Goal: Information Seeking & Learning: Learn about a topic

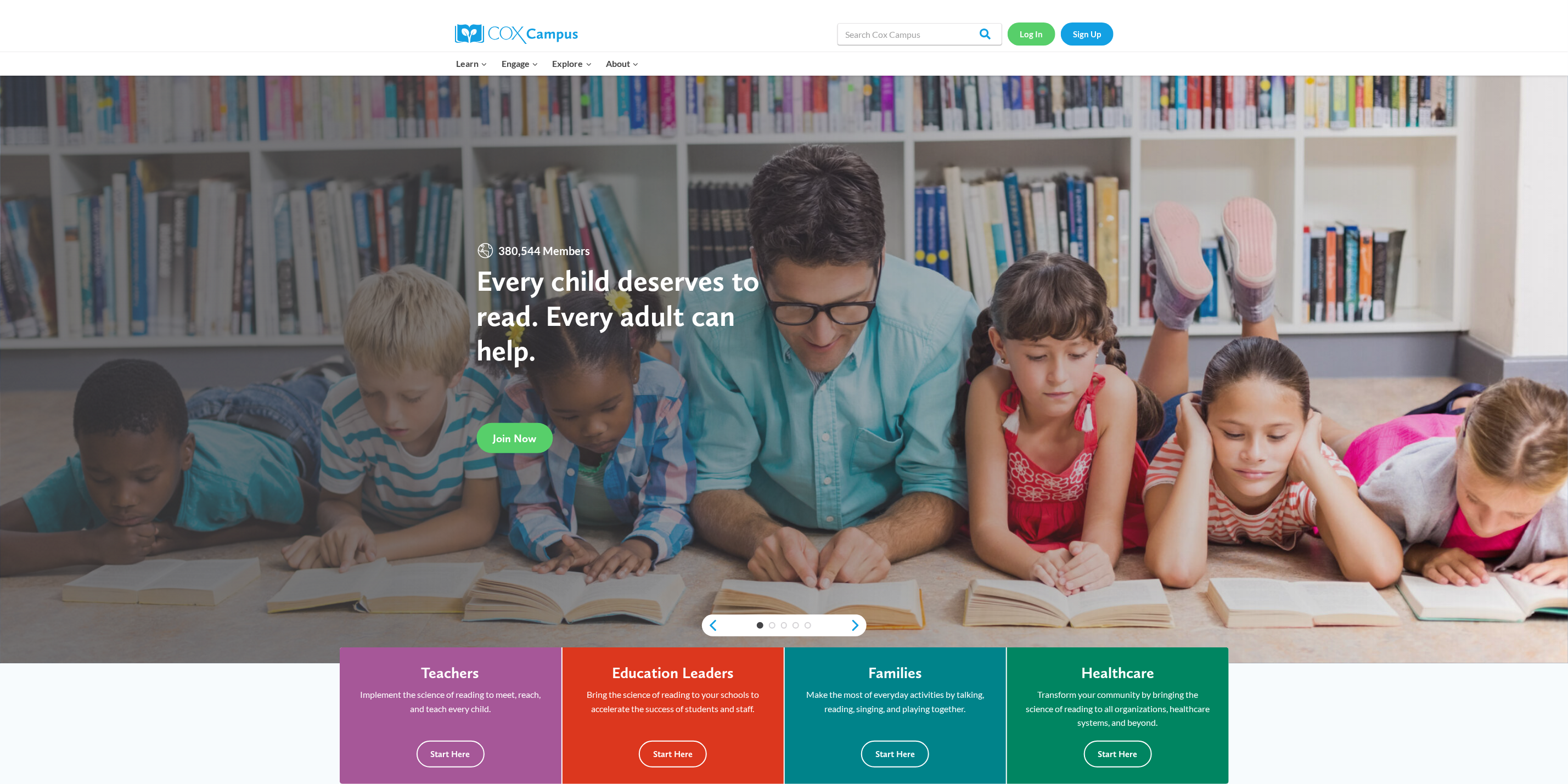
click at [1031, 33] on link "Log In" at bounding box center [1031, 33] width 47 height 23
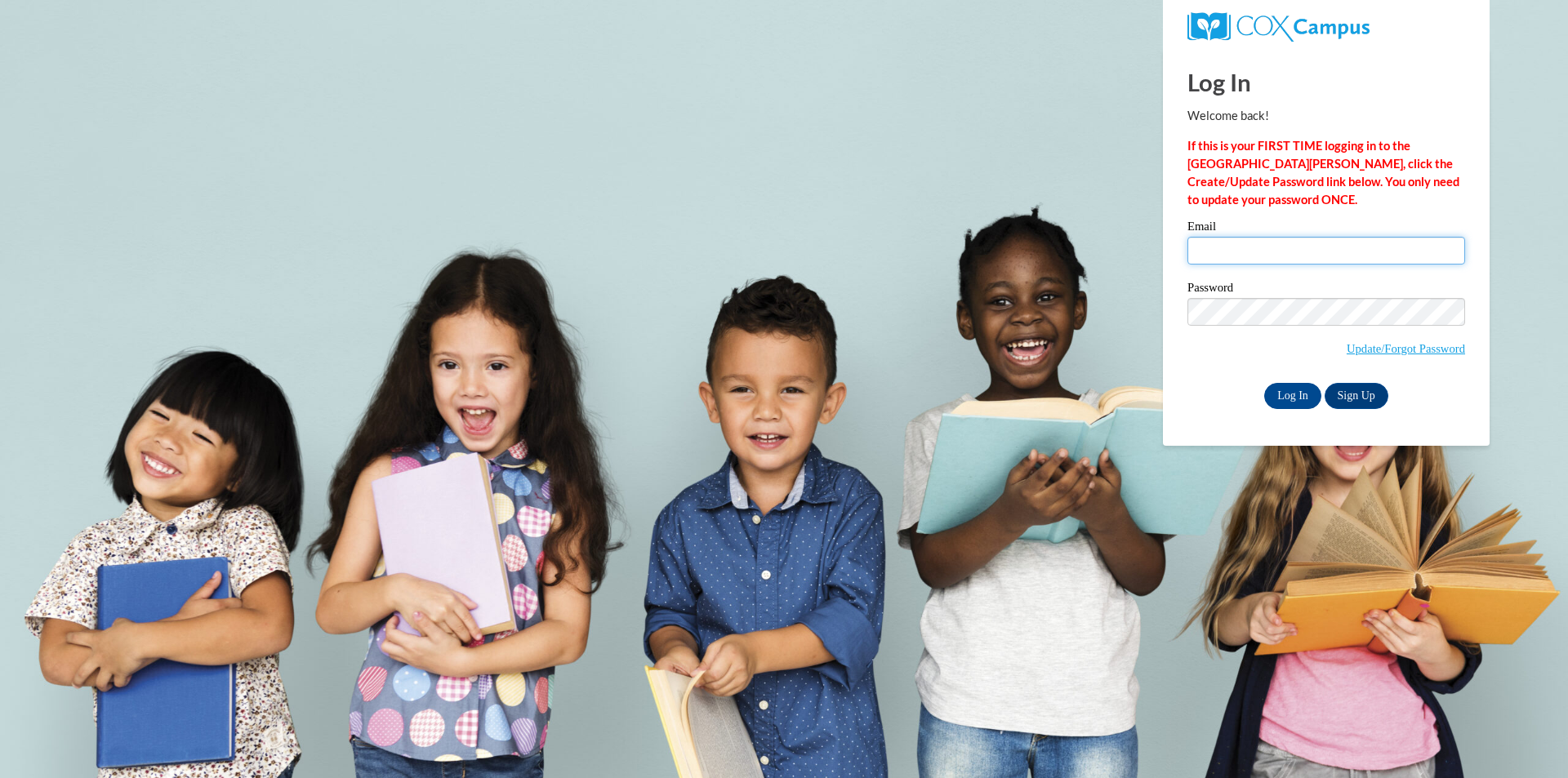
click at [1234, 254] on input "Email" at bounding box center [1326, 250] width 278 height 28
type input "tparker@shelteringarmsforkids.com"
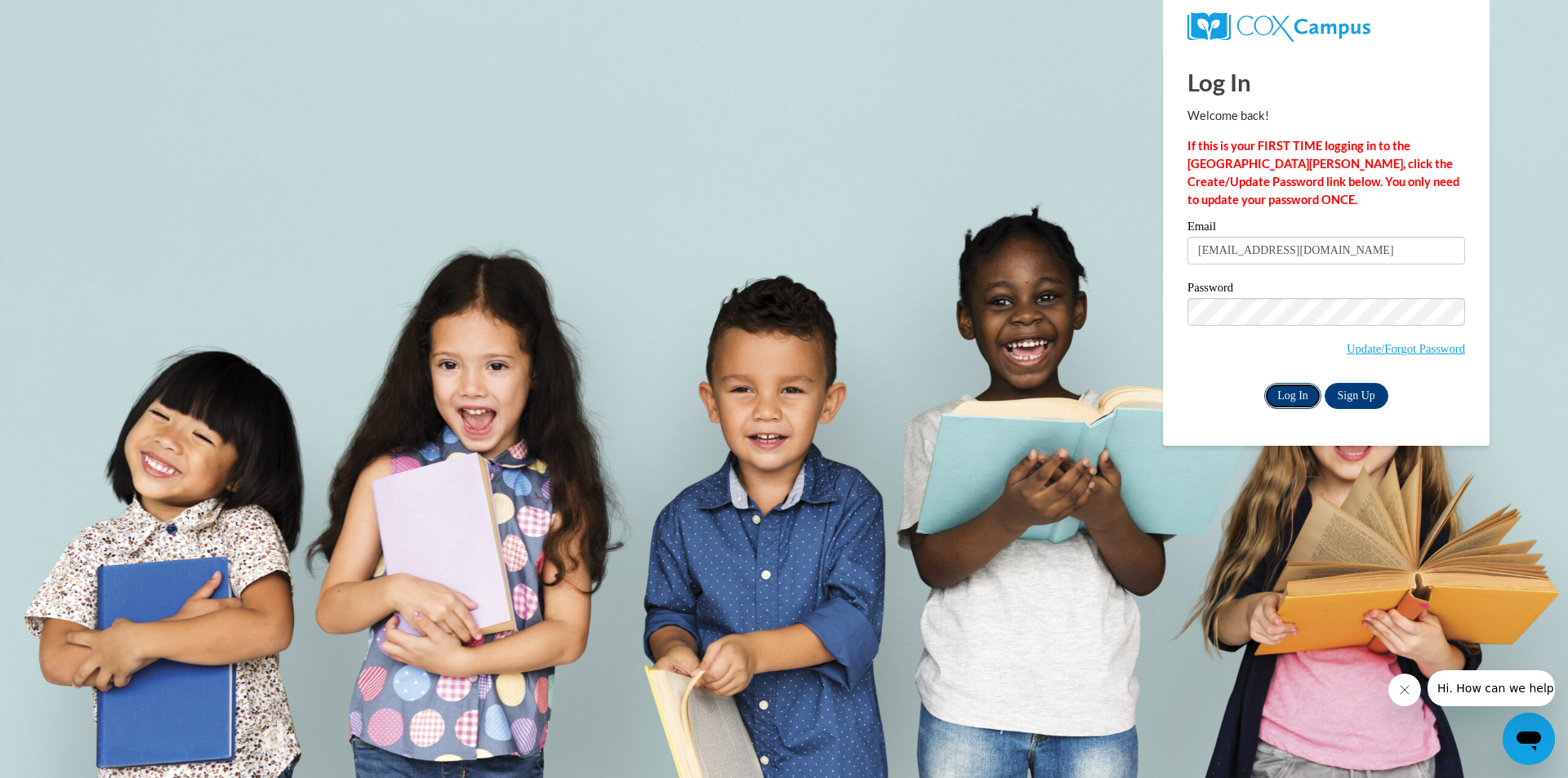
click at [1299, 394] on input "Log In" at bounding box center [1293, 396] width 57 height 26
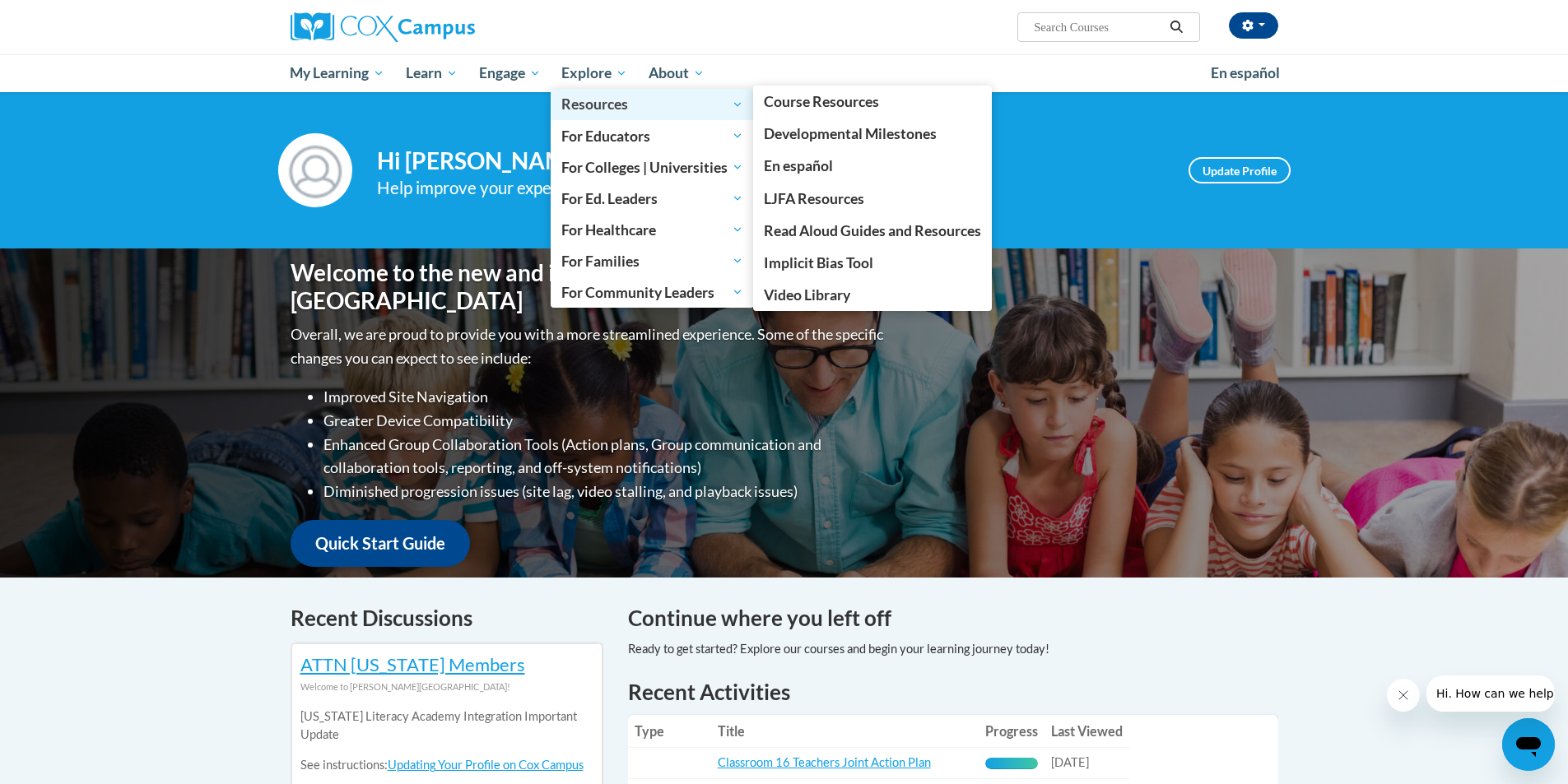
click at [603, 110] on span "Resources" at bounding box center [652, 105] width 182 height 20
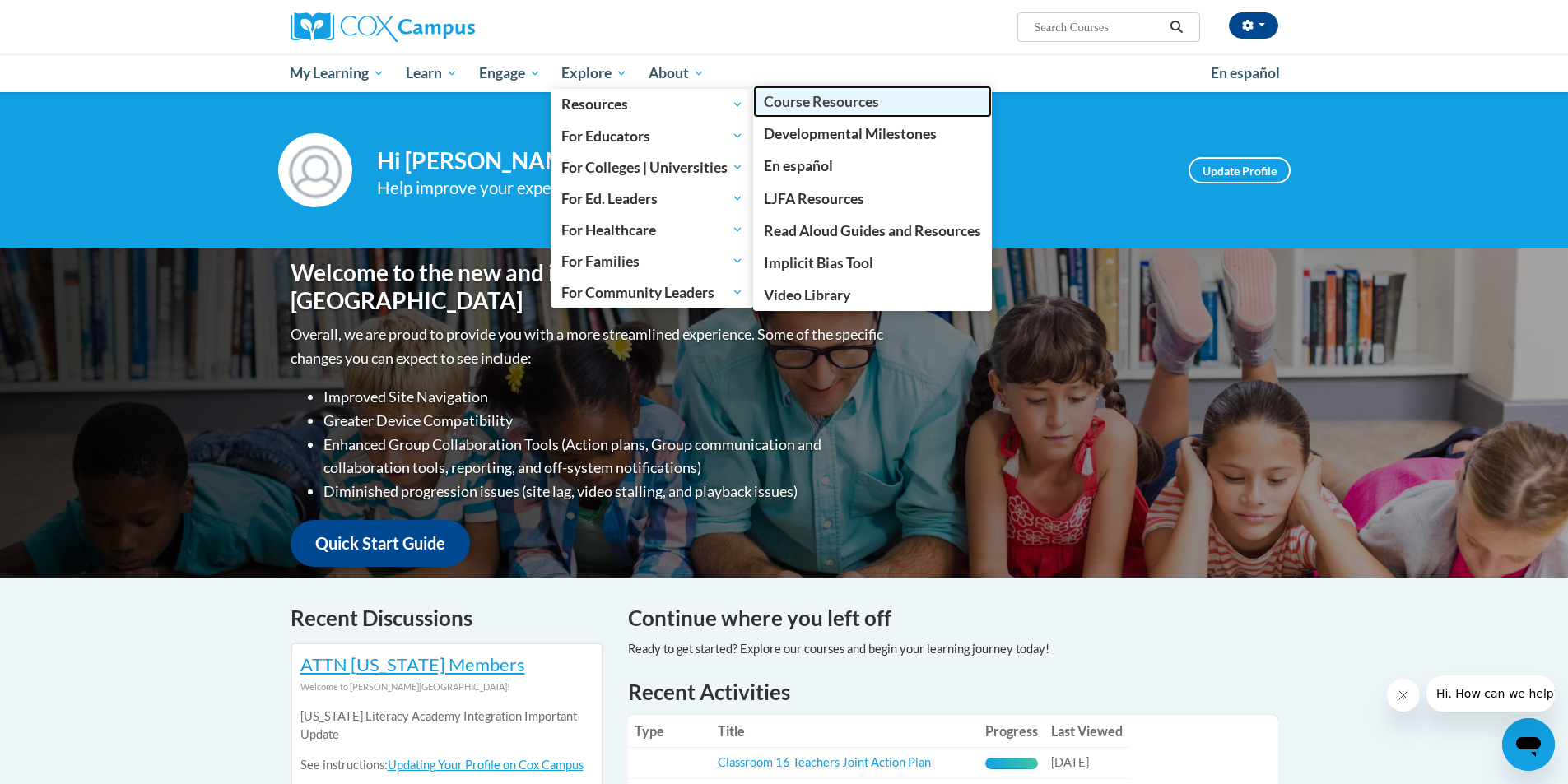
click at [819, 113] on link "Course Resources" at bounding box center [872, 101] width 238 height 32
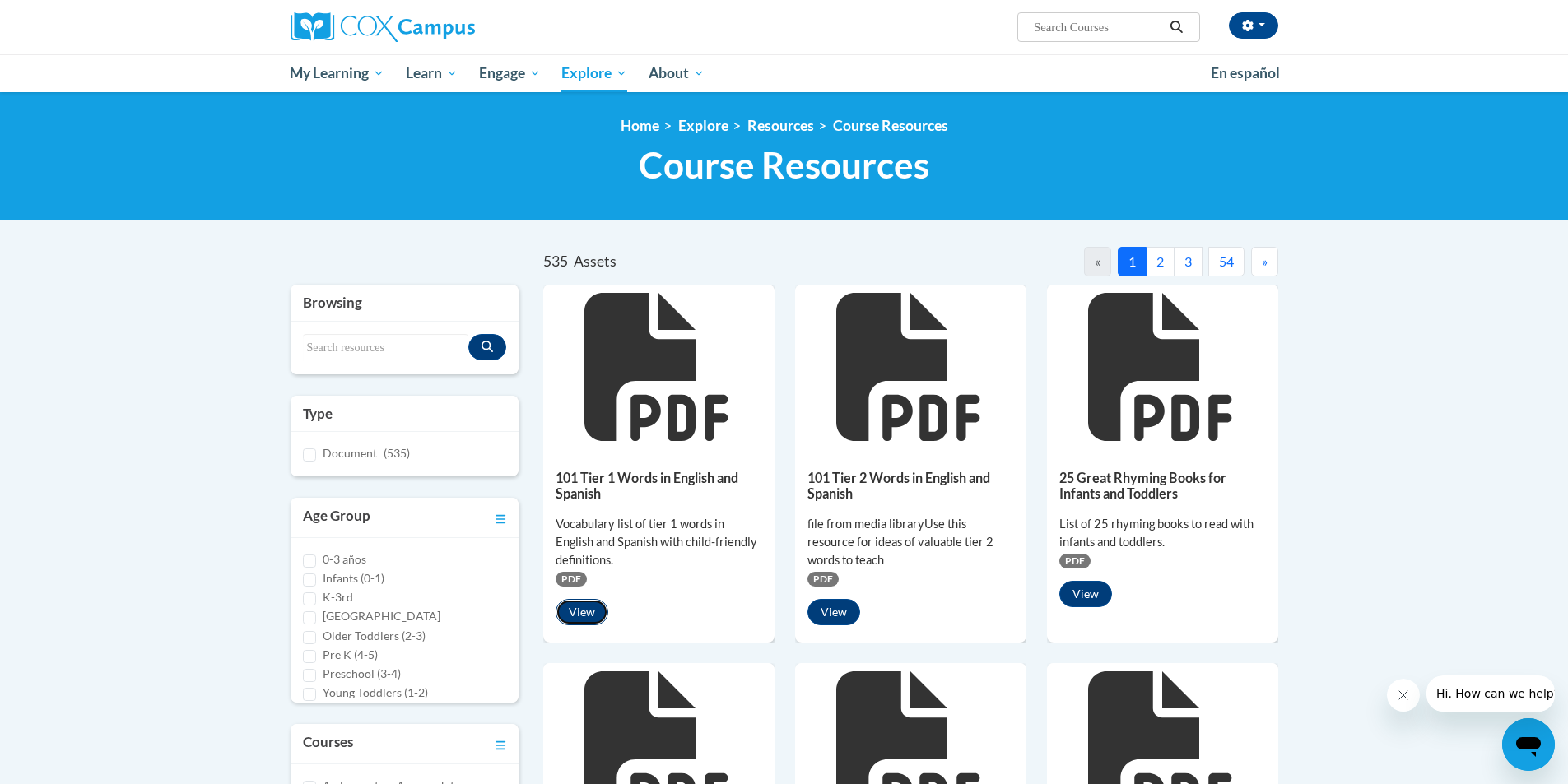
click at [575, 613] on button "View" at bounding box center [582, 612] width 53 height 26
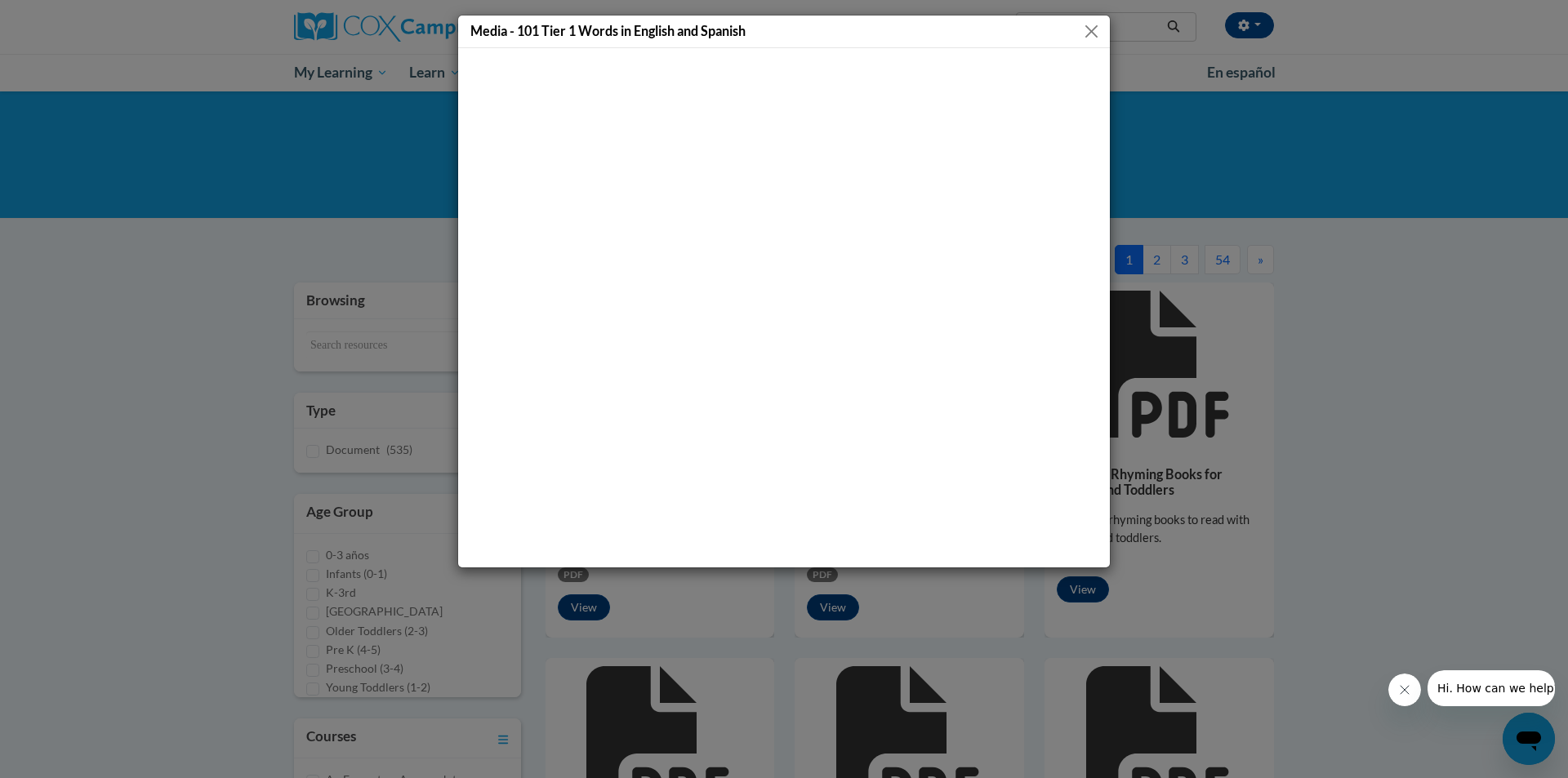
click at [1089, 21] on button "Close" at bounding box center [1092, 31] width 21 height 21
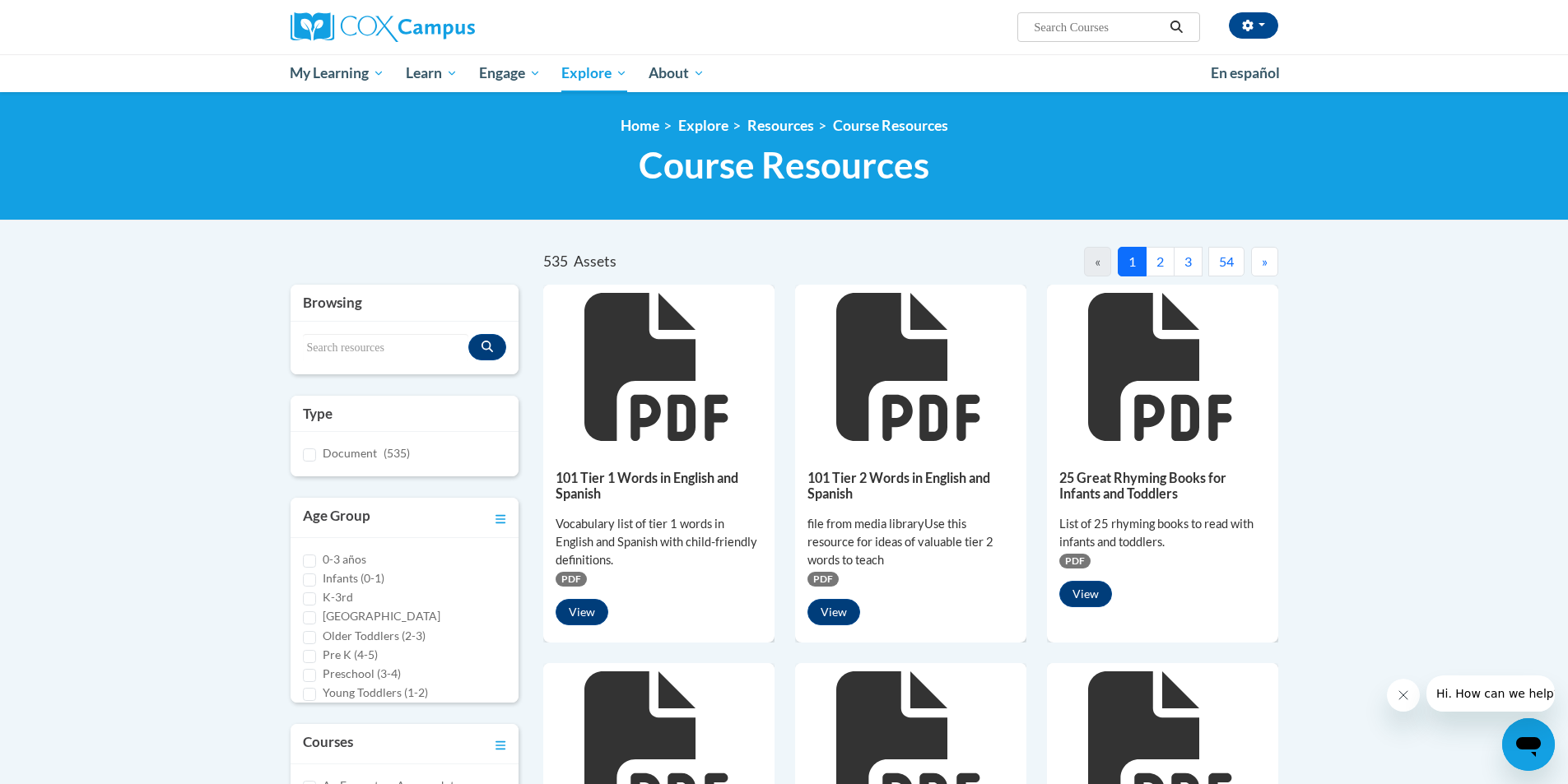
click at [609, 376] on icon at bounding box center [655, 367] width 143 height 148
click at [658, 481] on h5 "101 Tier 1 Words in English and Spanish" at bounding box center [659, 486] width 206 height 32
click at [581, 486] on h5 "101 Tier 1 Words in English and Spanish" at bounding box center [659, 486] width 206 height 32
click at [575, 619] on button "View" at bounding box center [582, 612] width 53 height 26
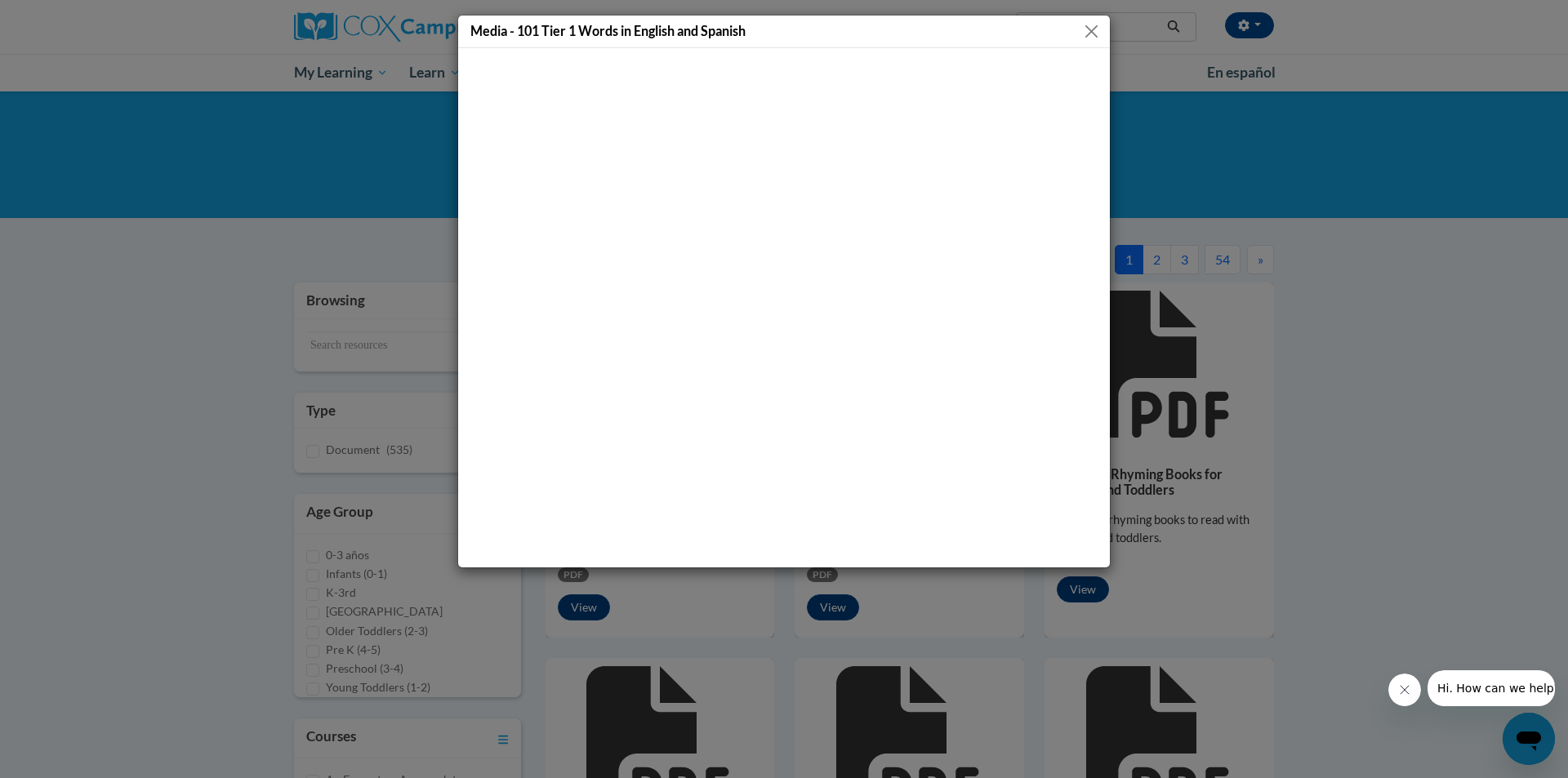
click at [1093, 29] on button "Close" at bounding box center [1092, 31] width 21 height 21
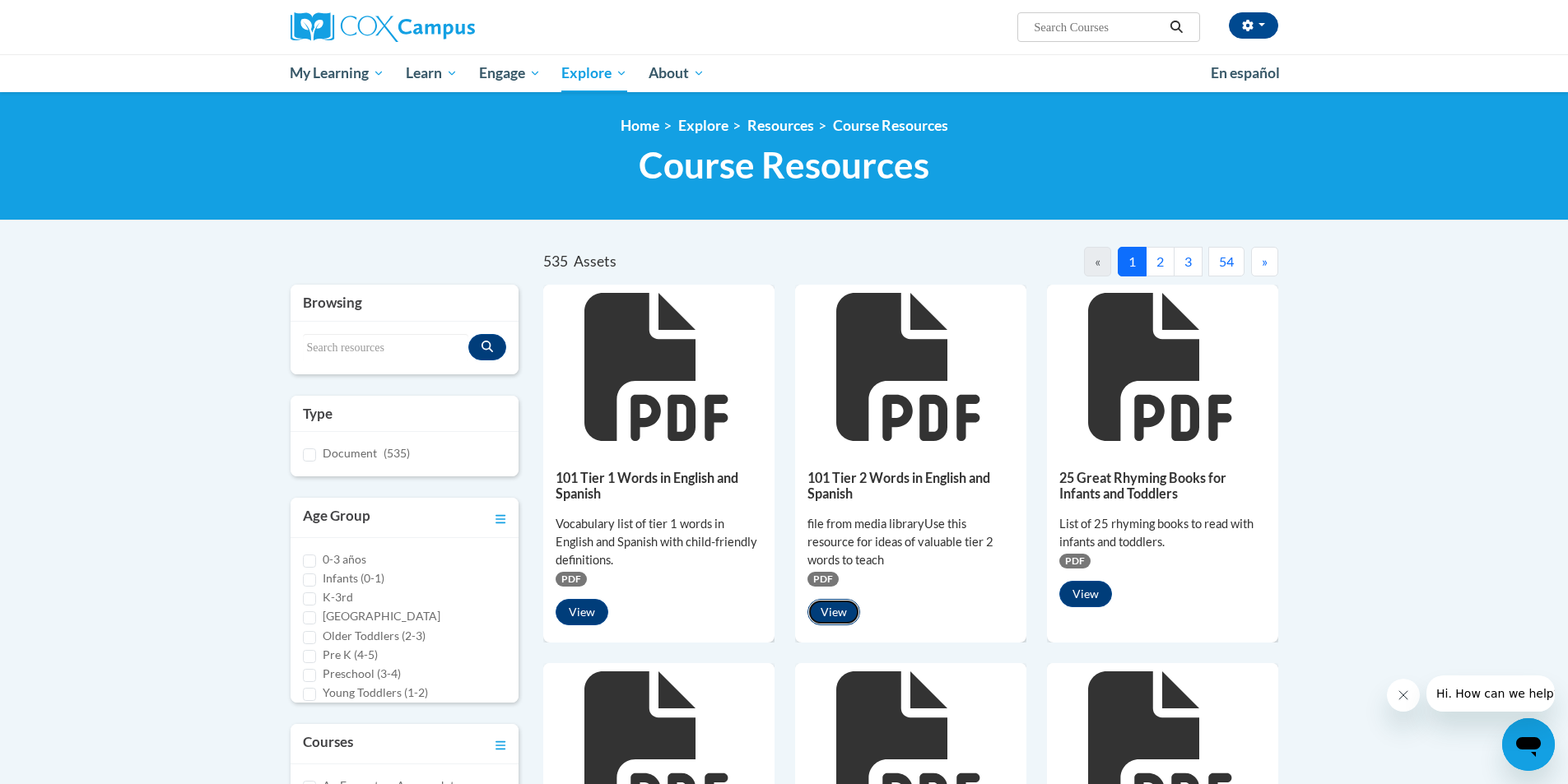
click at [825, 606] on button "View" at bounding box center [834, 612] width 53 height 26
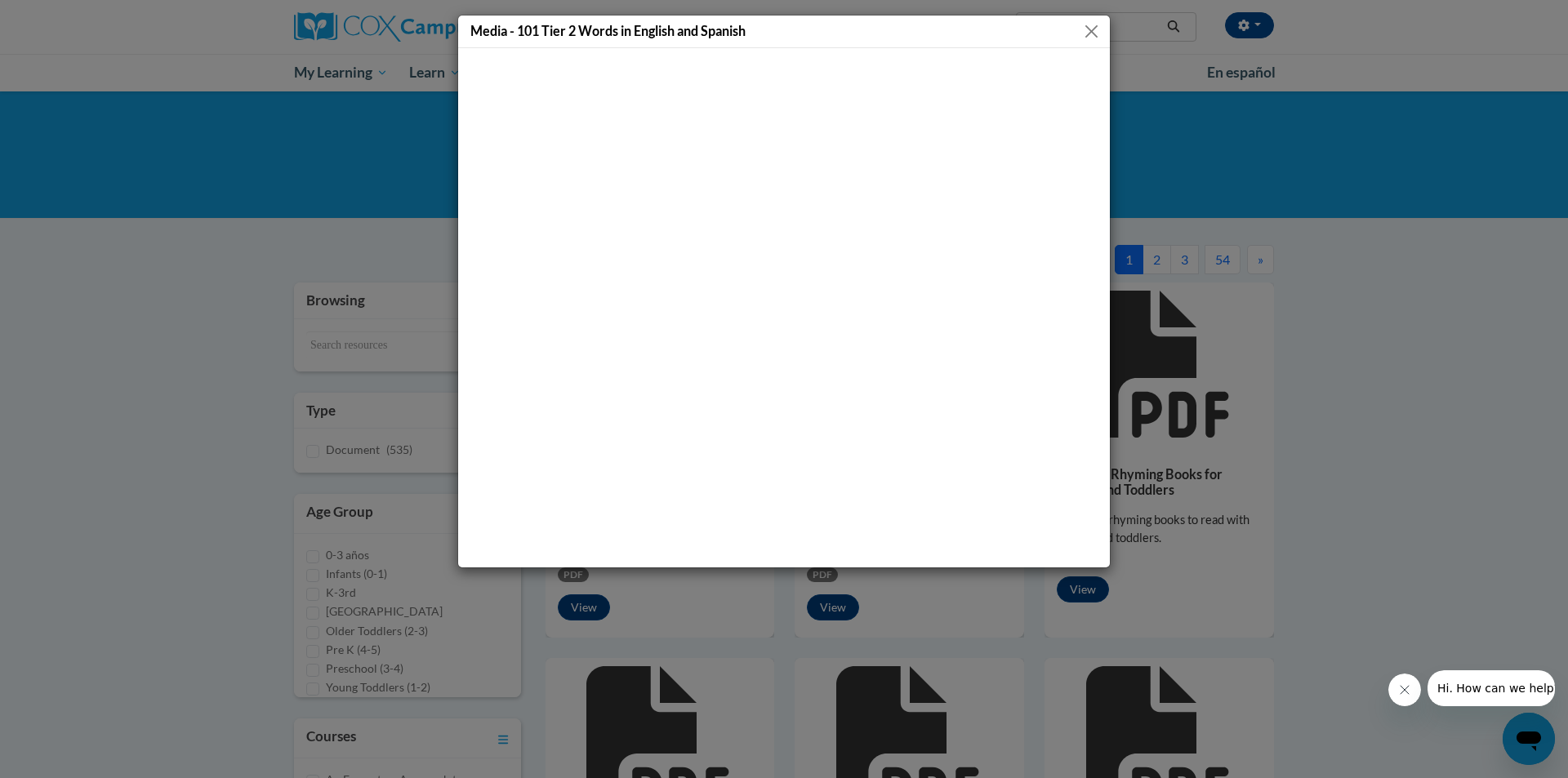
click at [1092, 26] on button "Close" at bounding box center [1092, 31] width 21 height 21
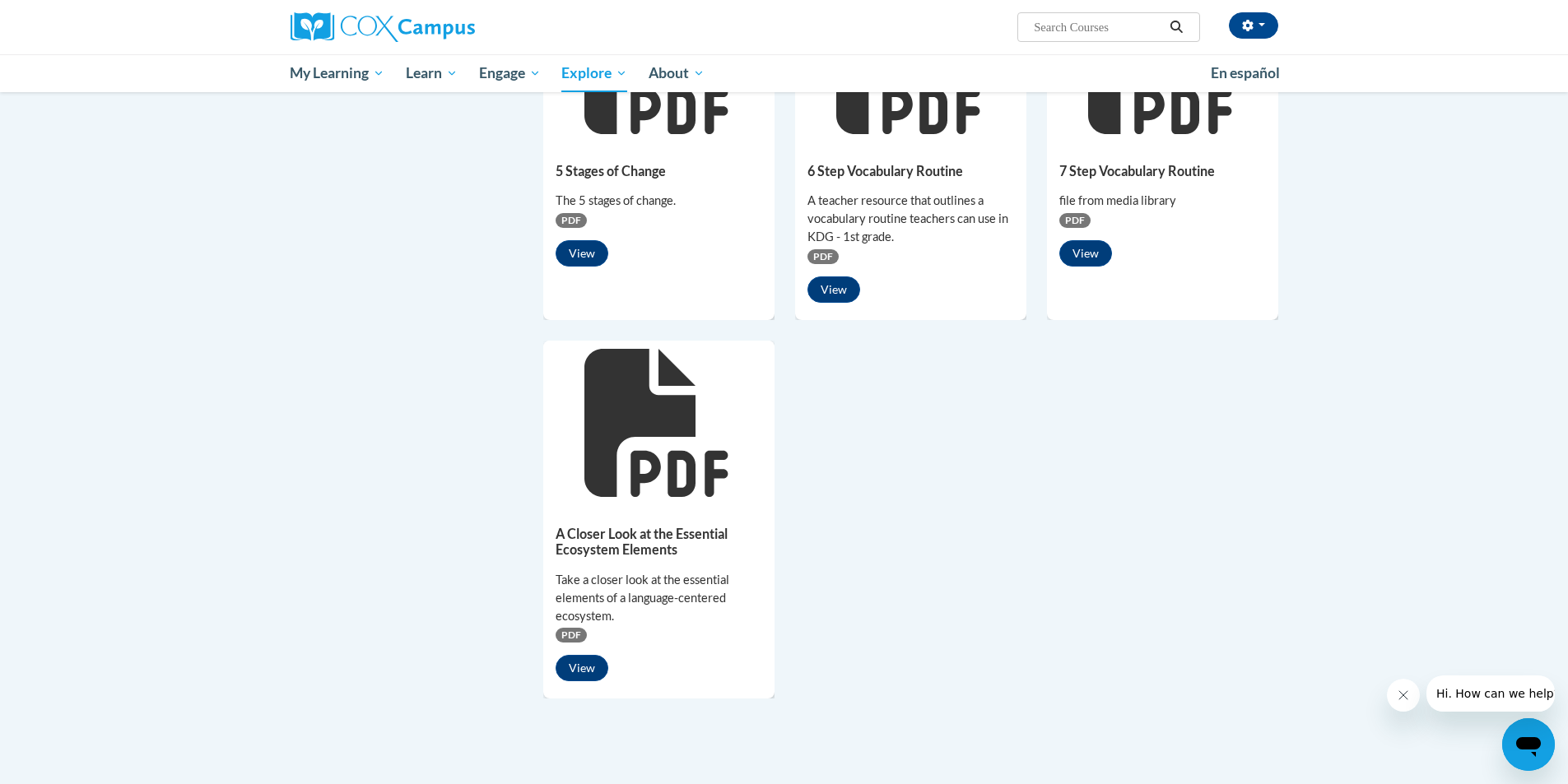
scroll to position [1109, 0]
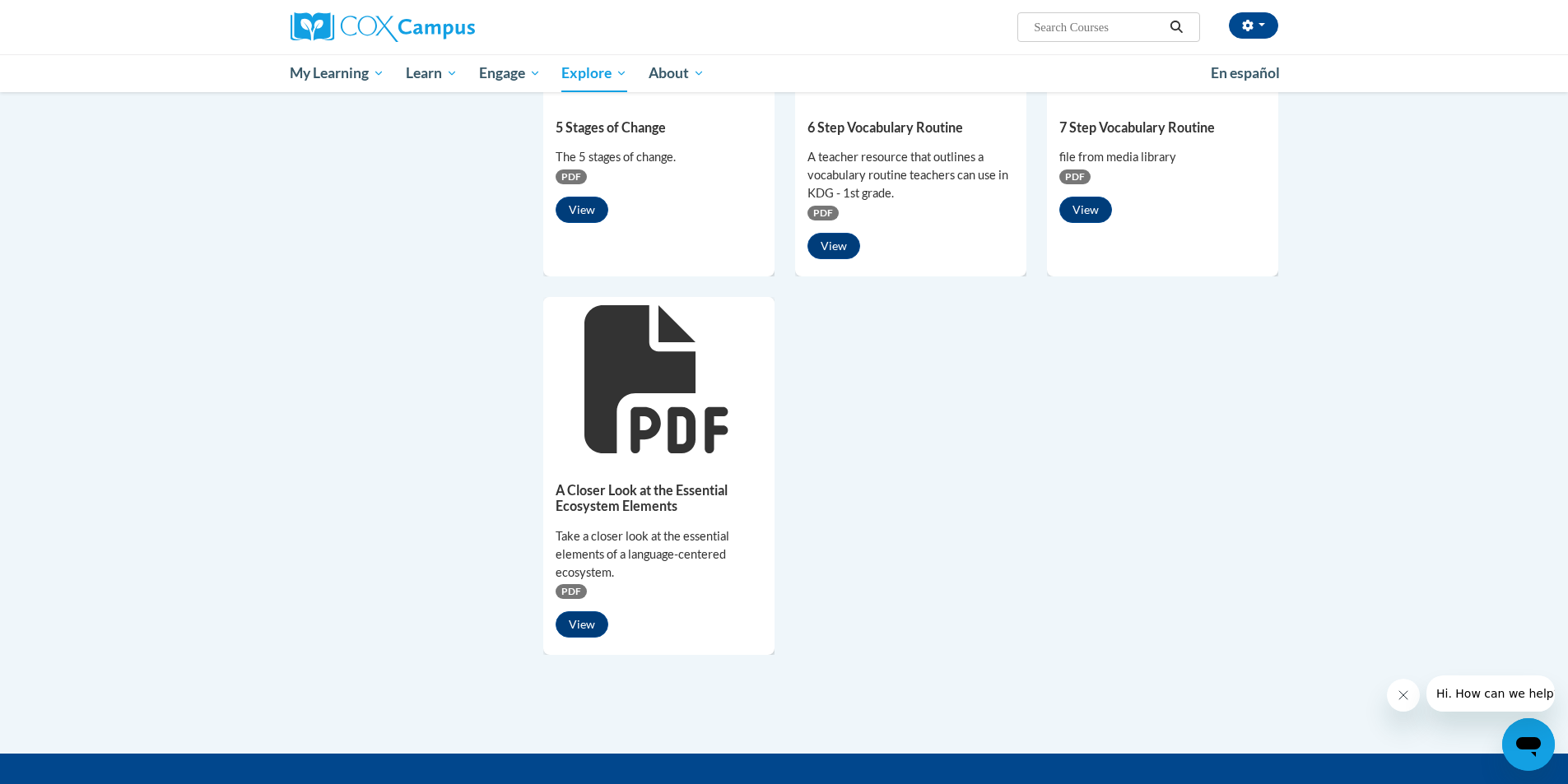
click at [1092, 32] on input "Search..." at bounding box center [1098, 27] width 131 height 20
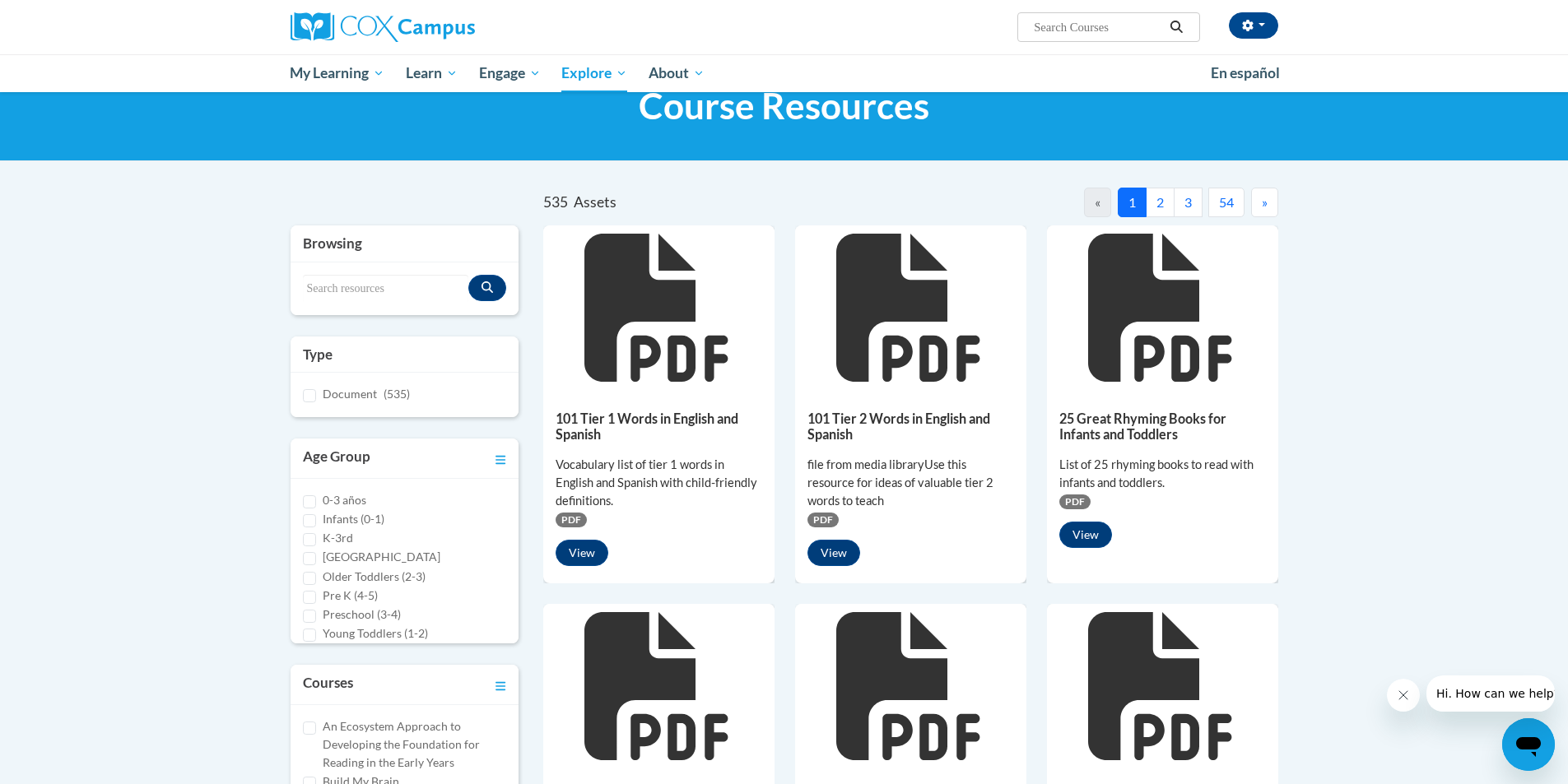
scroll to position [0, 0]
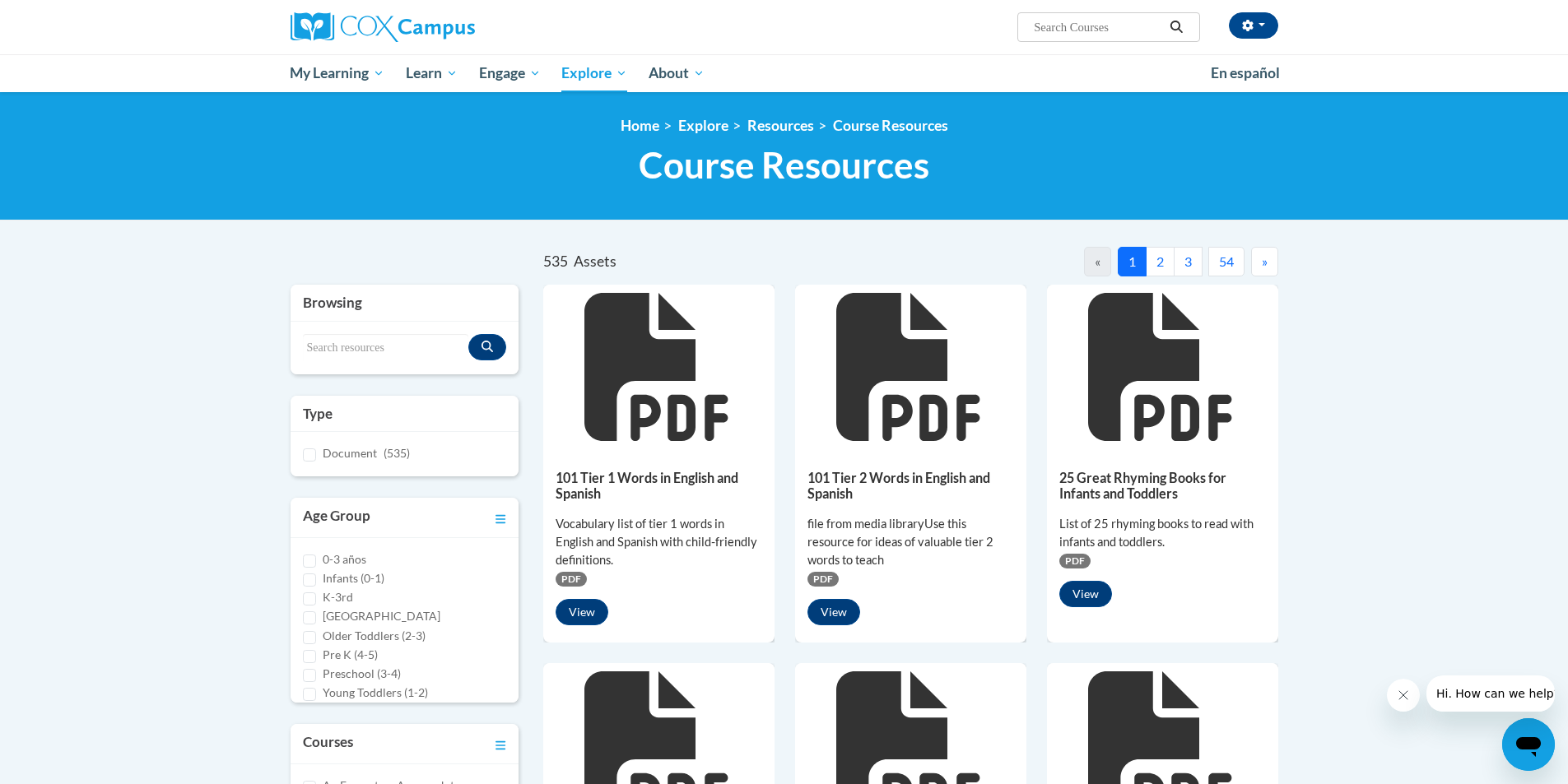
click at [1059, 23] on input "Search..." at bounding box center [1098, 27] width 131 height 20
type input "alphabet knowledge Instruction Routine"
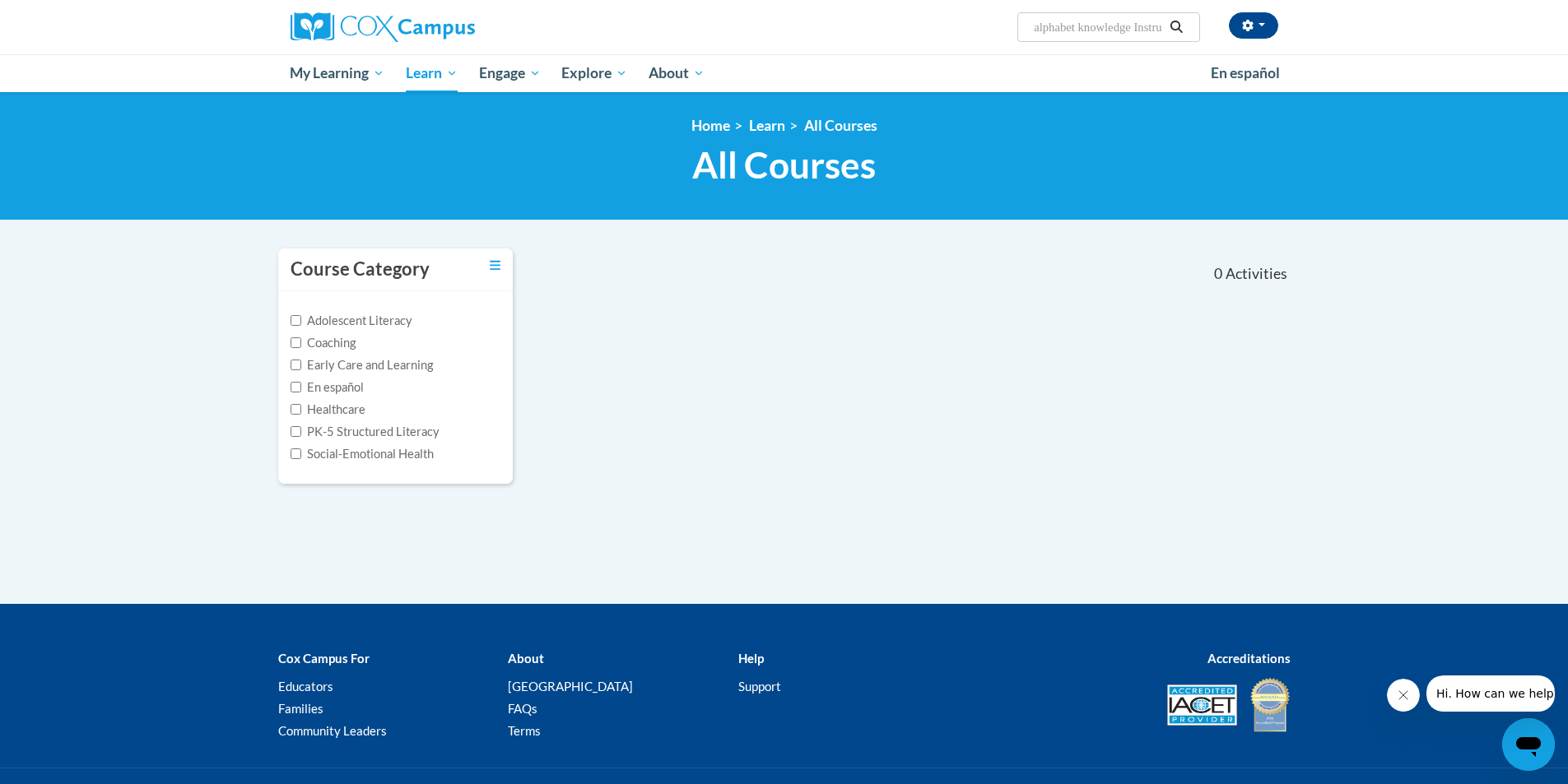
click at [1093, 27] on input "alphabet knowledge Instruction Routine" at bounding box center [1098, 27] width 131 height 20
type input "alphabet knowledge"
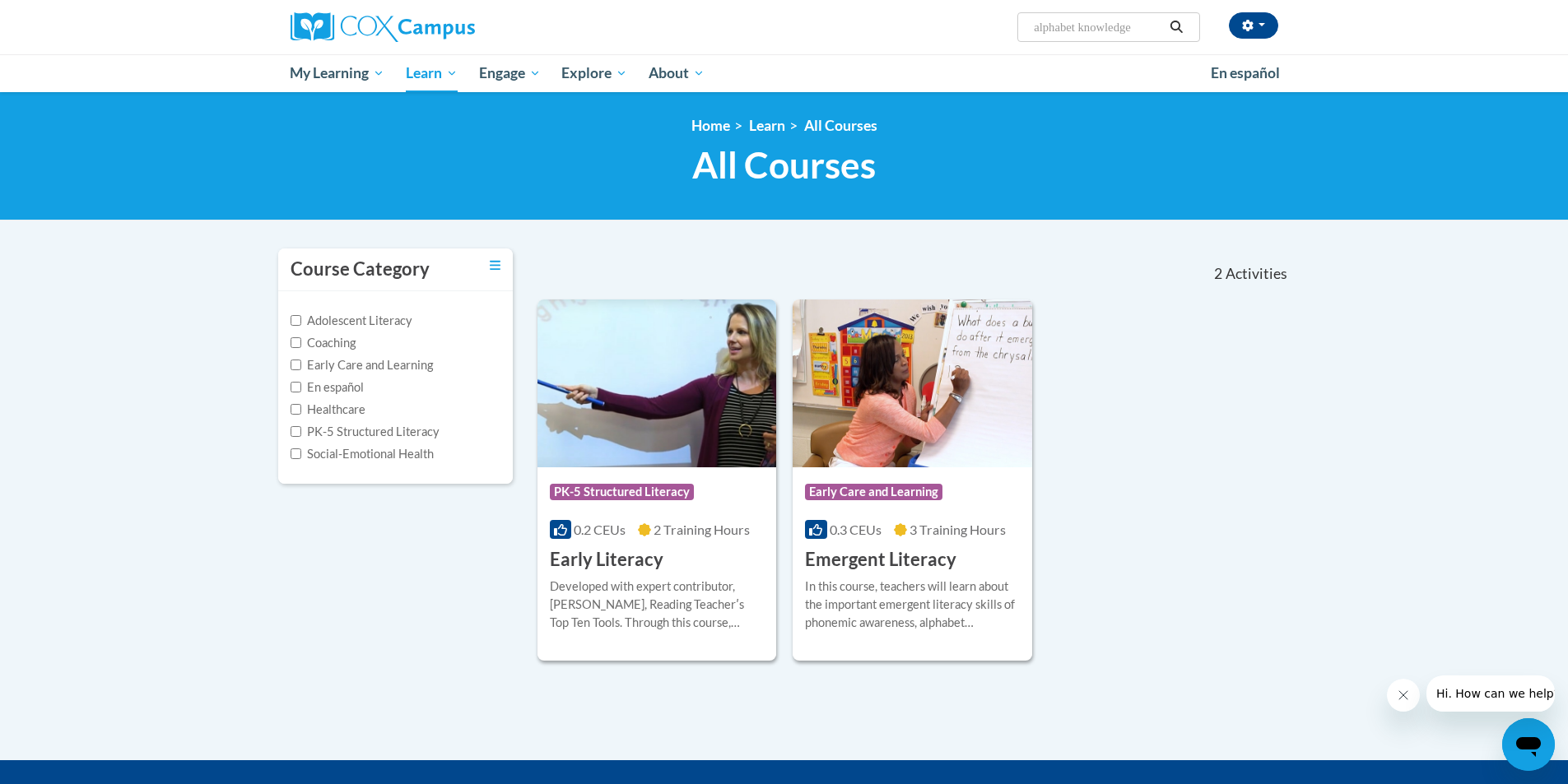
click at [1093, 27] on input "alphabet knowledge" at bounding box center [1098, 27] width 131 height 20
type input "ABC Order"
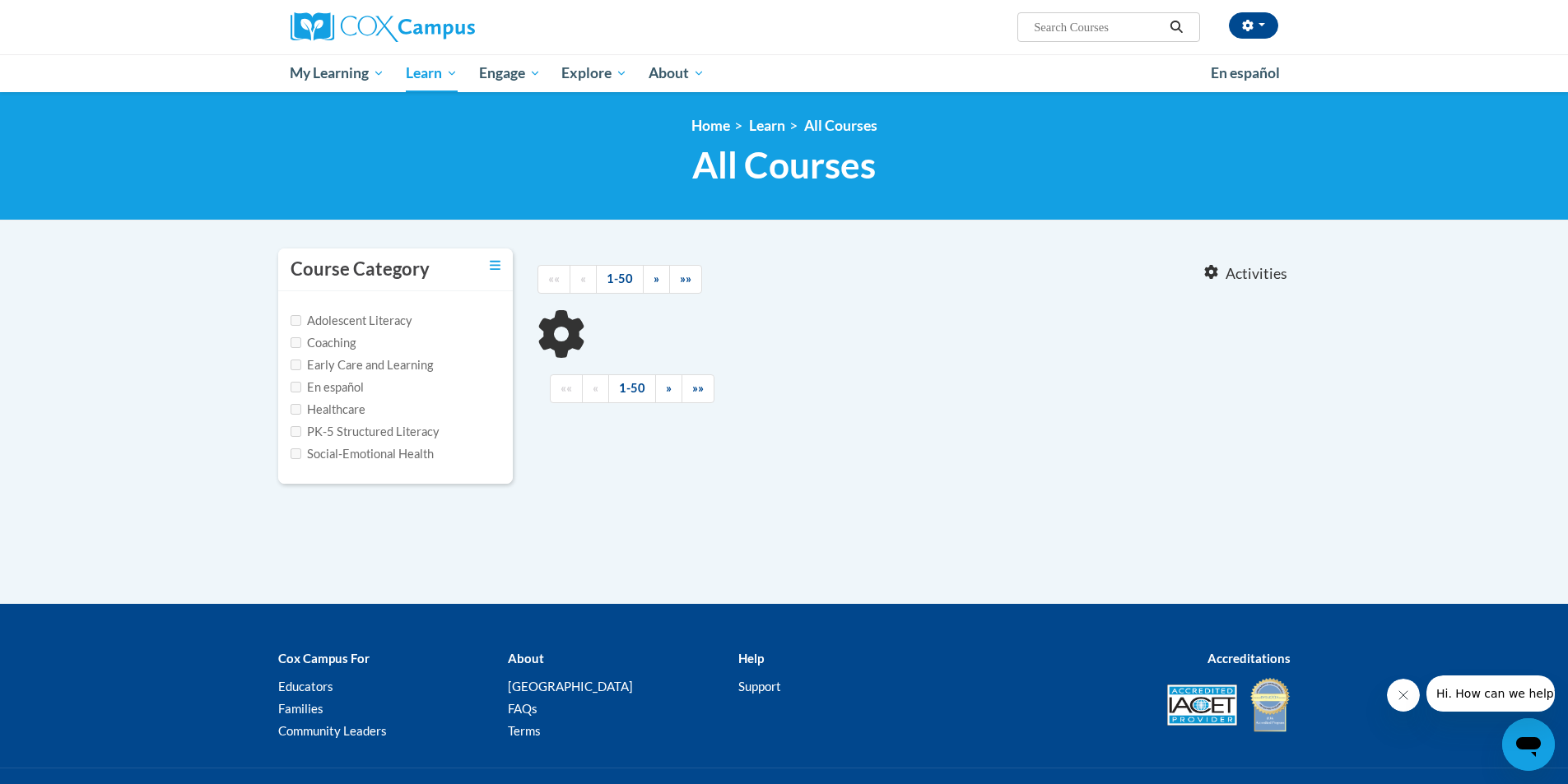
type input "ABC Order"
click at [1093, 27] on input "ABC Order" at bounding box center [1098, 27] width 131 height 20
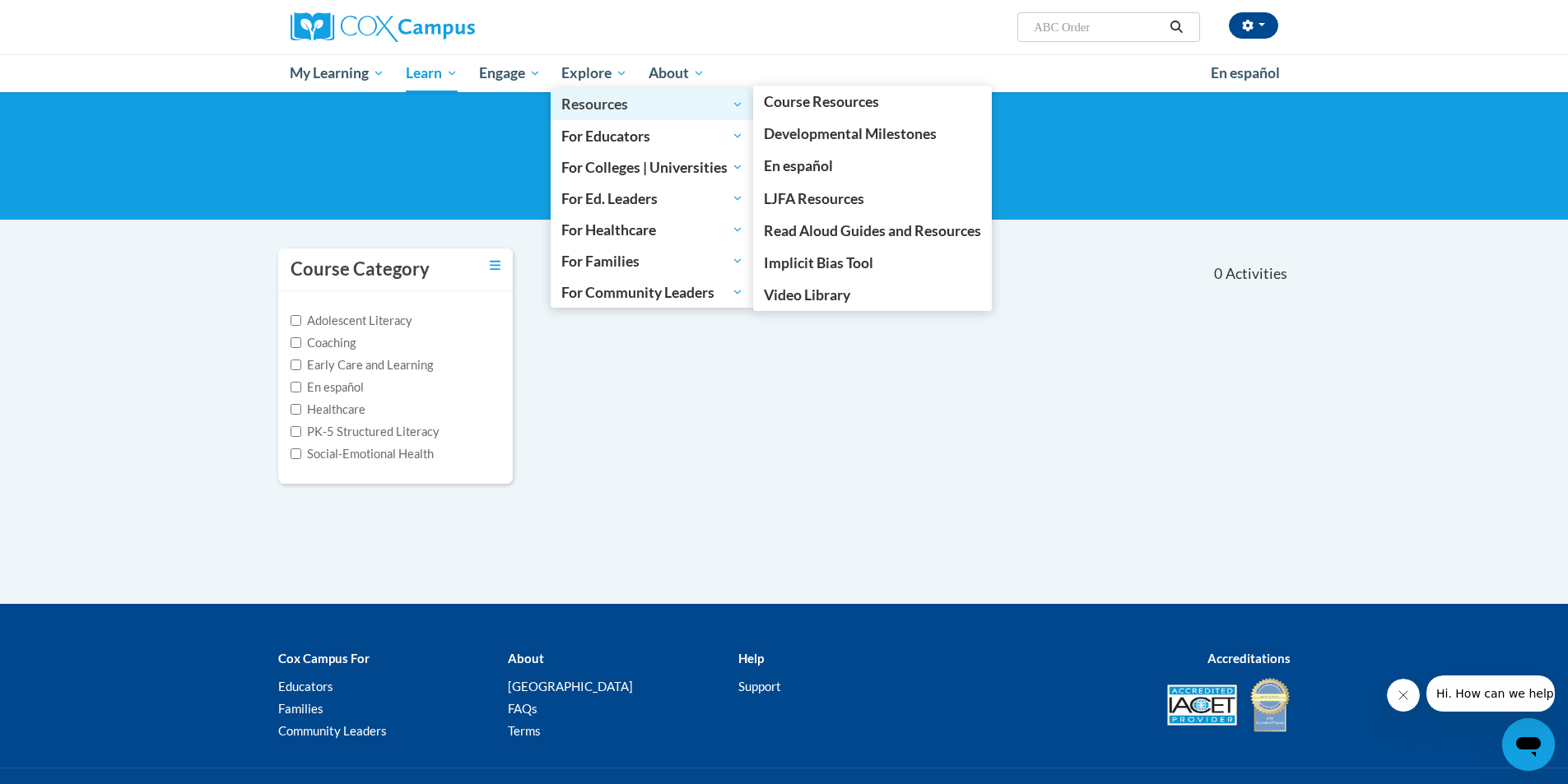
click at [574, 96] on span "Resources" at bounding box center [652, 105] width 182 height 20
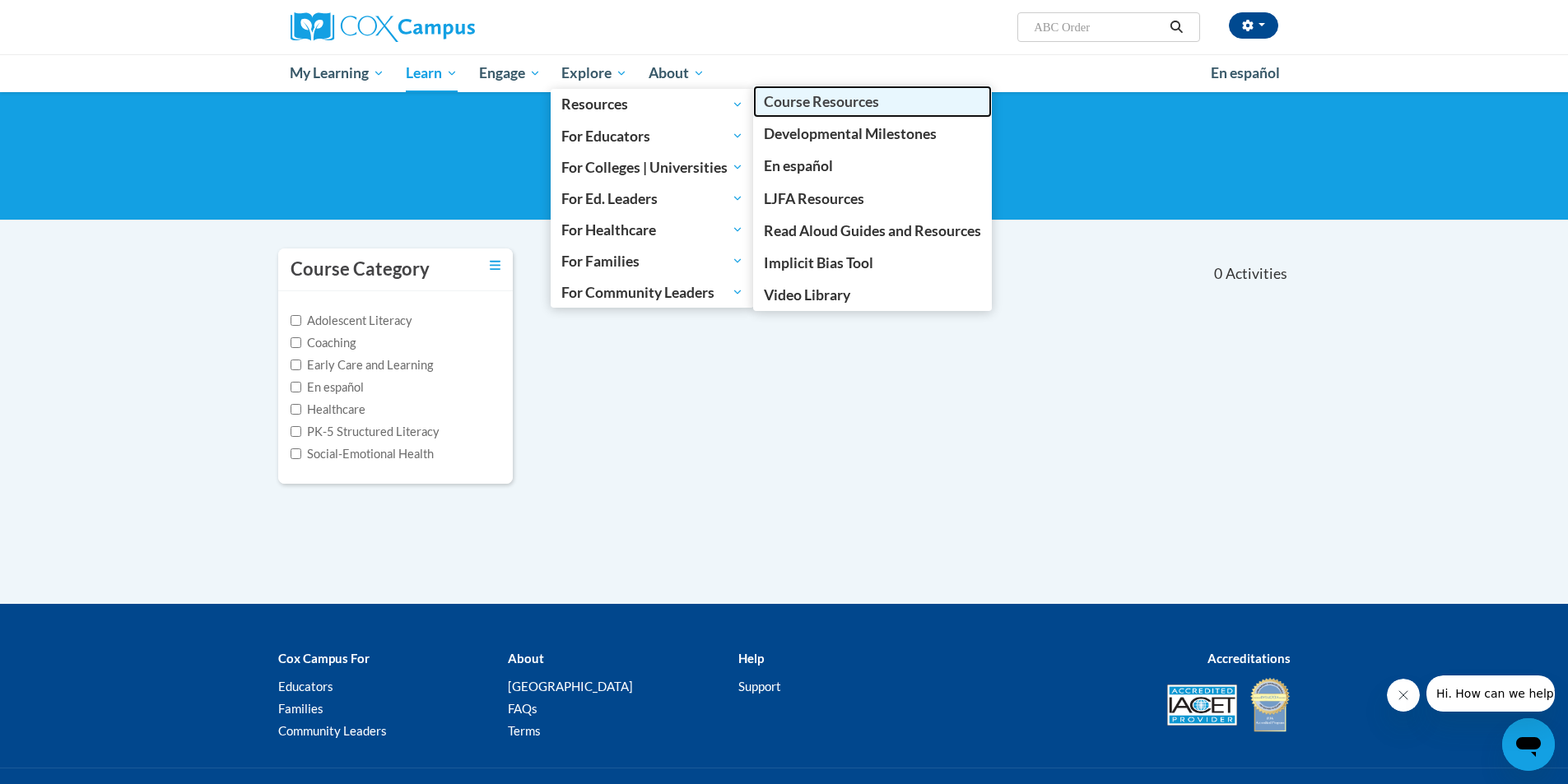
click at [789, 101] on span "Course Resources" at bounding box center [821, 101] width 115 height 17
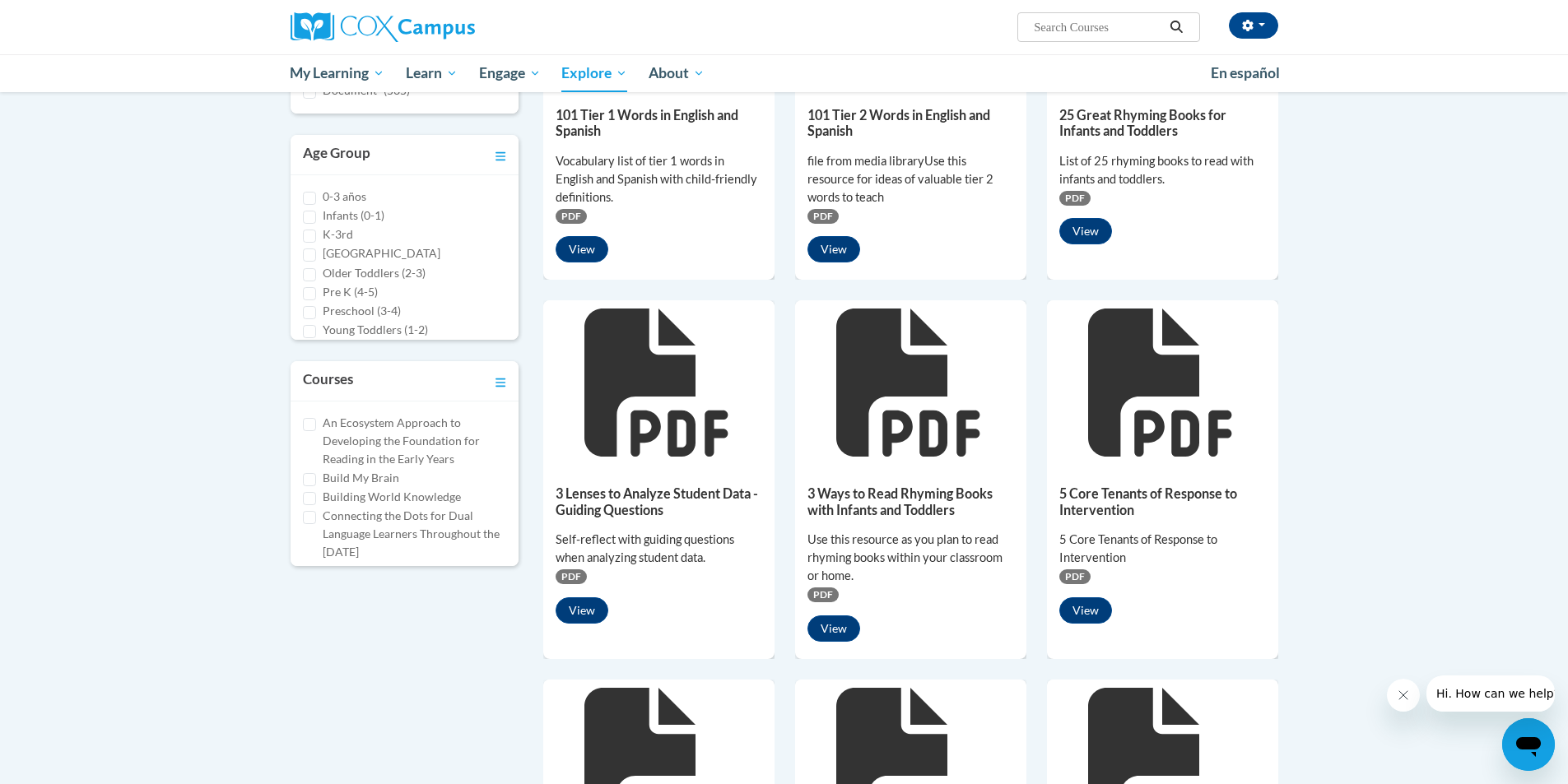
scroll to position [347, 0]
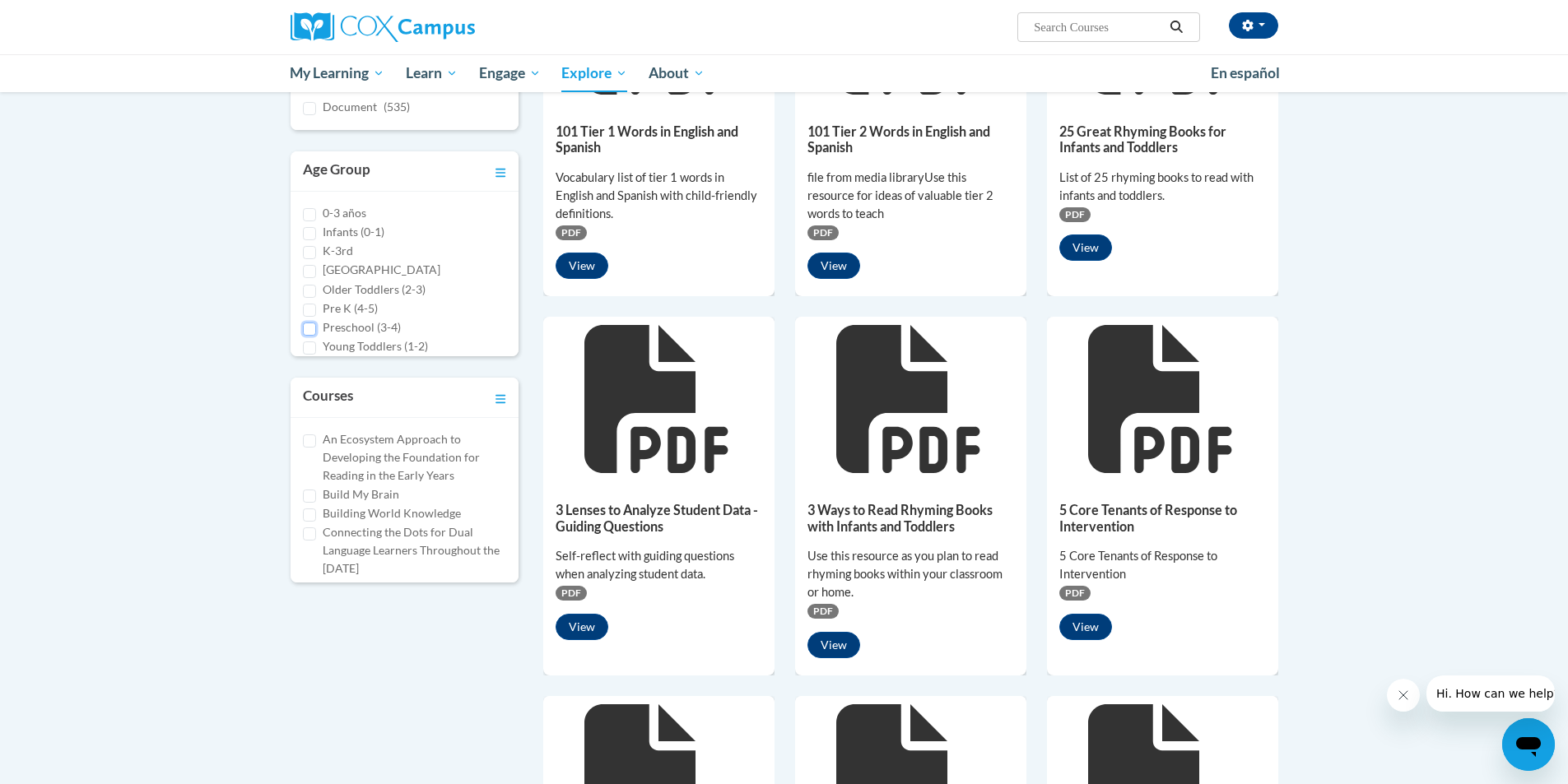
click at [307, 330] on input "Preschool (3-4)" at bounding box center [309, 329] width 13 height 13
checkbox input "true"
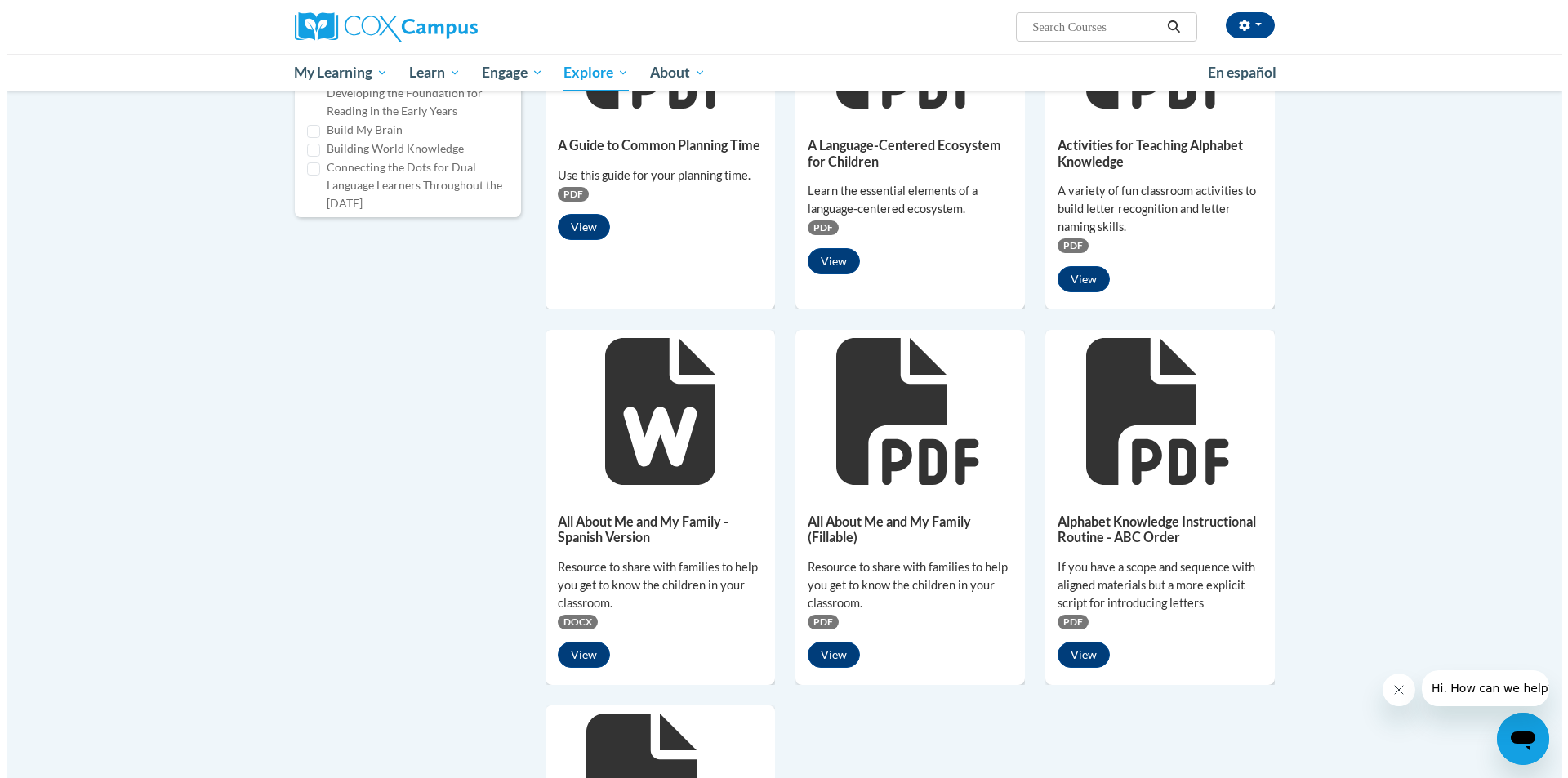
scroll to position [712, 0]
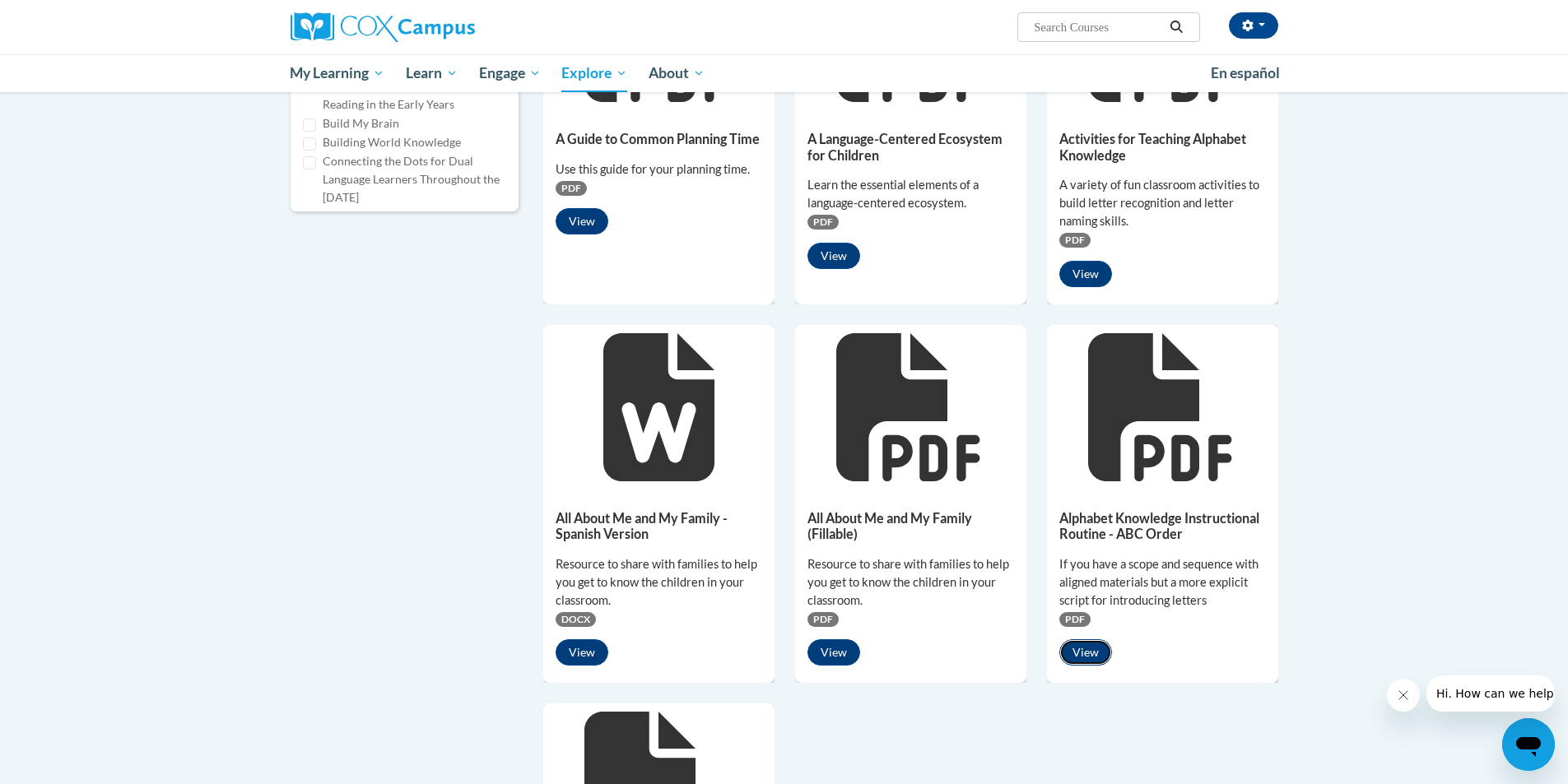
click at [1077, 651] on button "View" at bounding box center [1085, 653] width 53 height 26
